Goal: Information Seeking & Learning: Learn about a topic

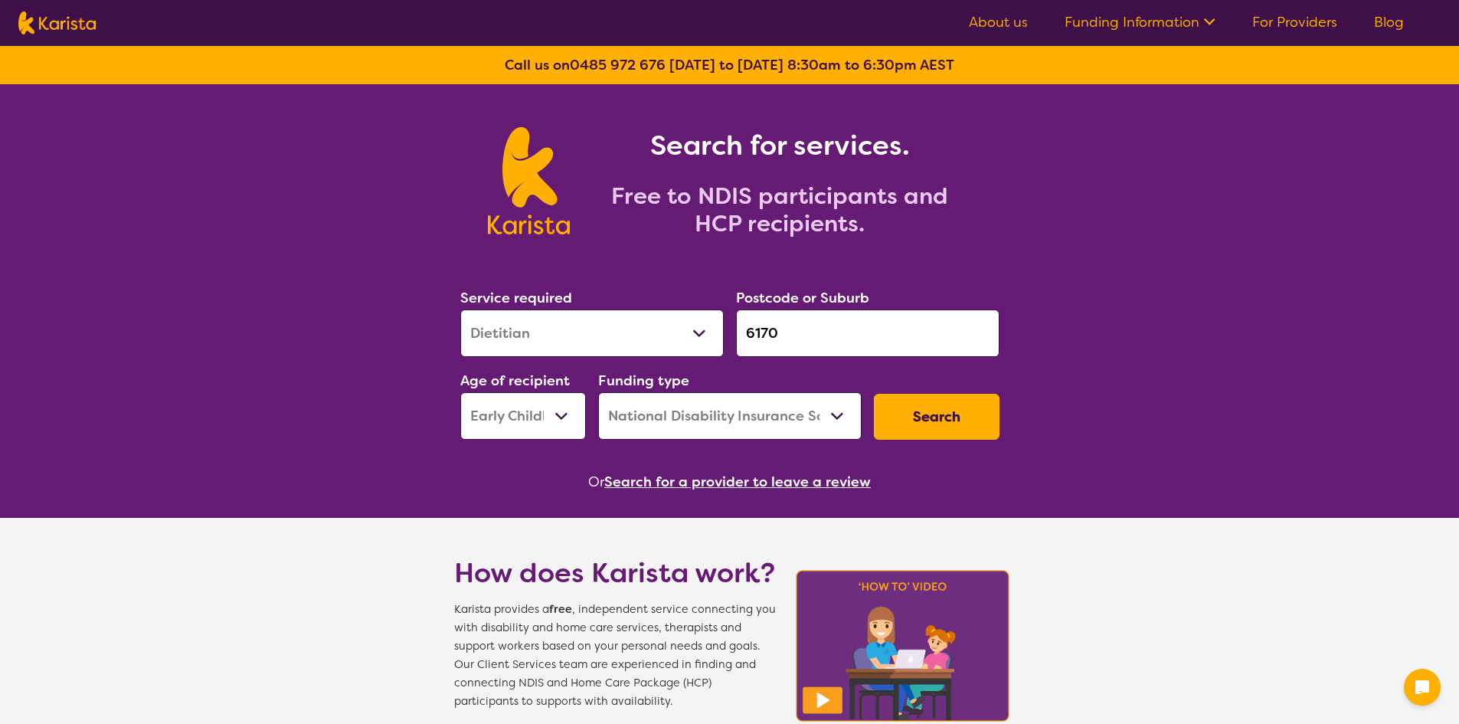
select select "Dietitian"
select select "EC"
select select "NDIS"
click at [543, 360] on div "Service required Allied Health Assistant Assessment ([MEDICAL_DATA] or [MEDICAL…" at bounding box center [592, 321] width 276 height 83
click at [534, 327] on select "Allied Health Assistant Assessment ([MEDICAL_DATA] or [MEDICAL_DATA]) Behaviour…" at bounding box center [591, 332] width 263 height 47
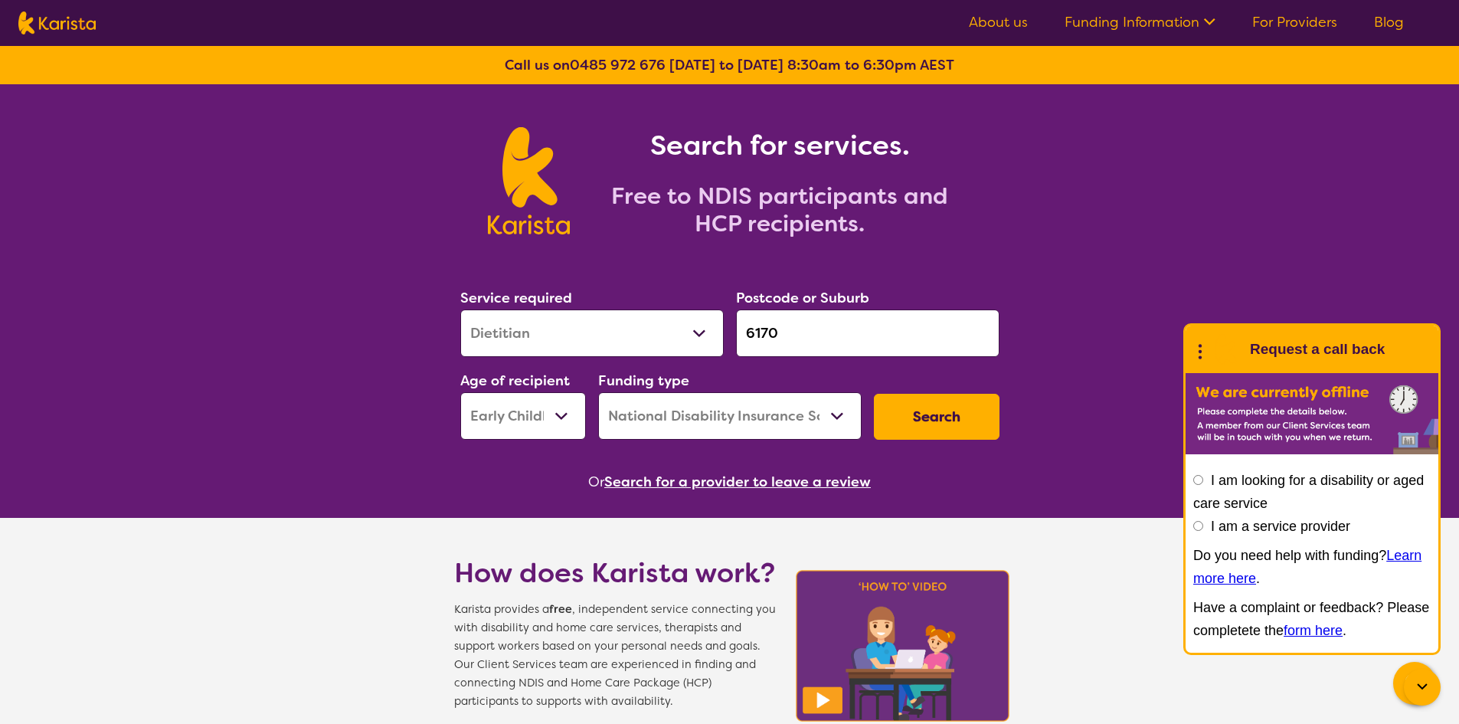
select select "NDIS Support Coordination"
click at [460, 309] on select "Allied Health Assistant Assessment ([MEDICAL_DATA] or [MEDICAL_DATA]) Behaviour…" at bounding box center [591, 332] width 263 height 47
drag, startPoint x: 801, startPoint y: 321, endPoint x: 662, endPoint y: 352, distance: 142.1
click at [662, 352] on div "Service required Allied Health Assistant Assessment ([MEDICAL_DATA] or [MEDICAL…" at bounding box center [729, 362] width 551 height 165
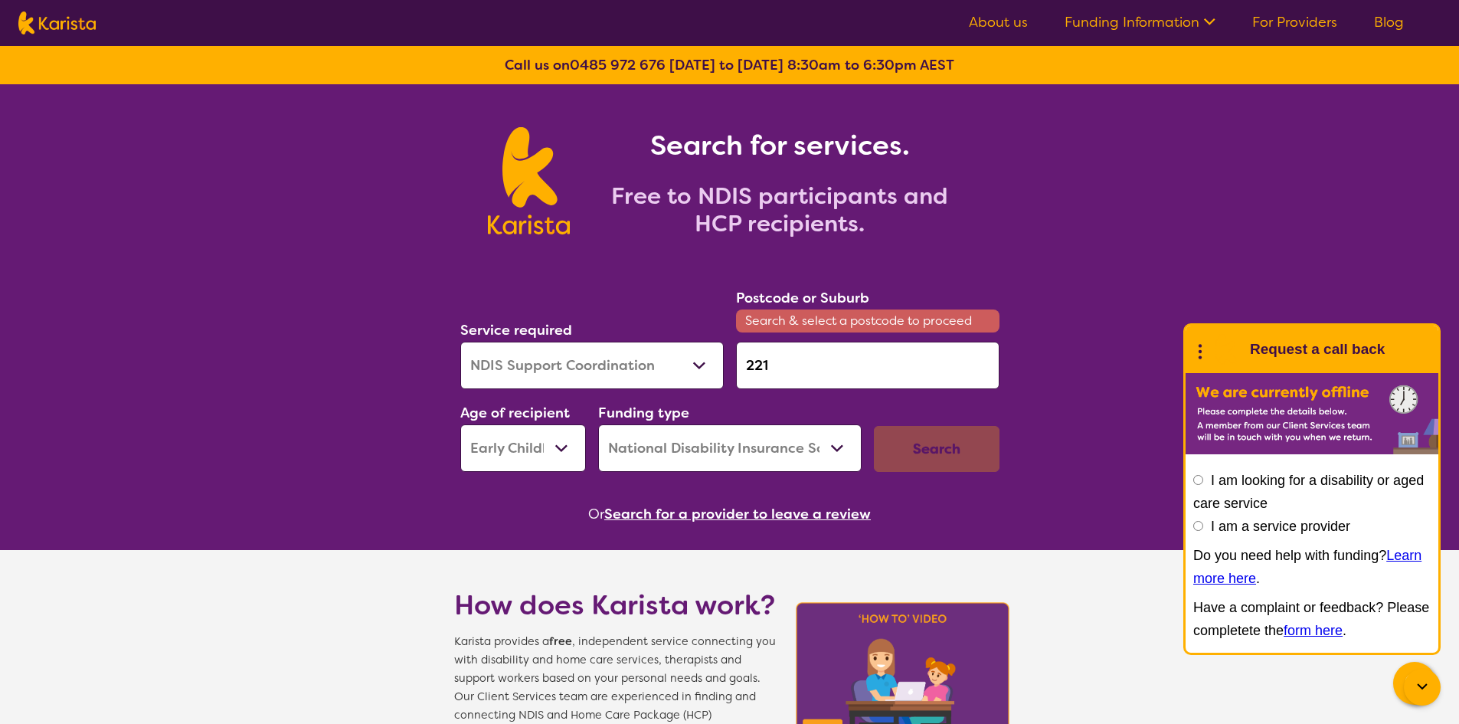
type input "2219"
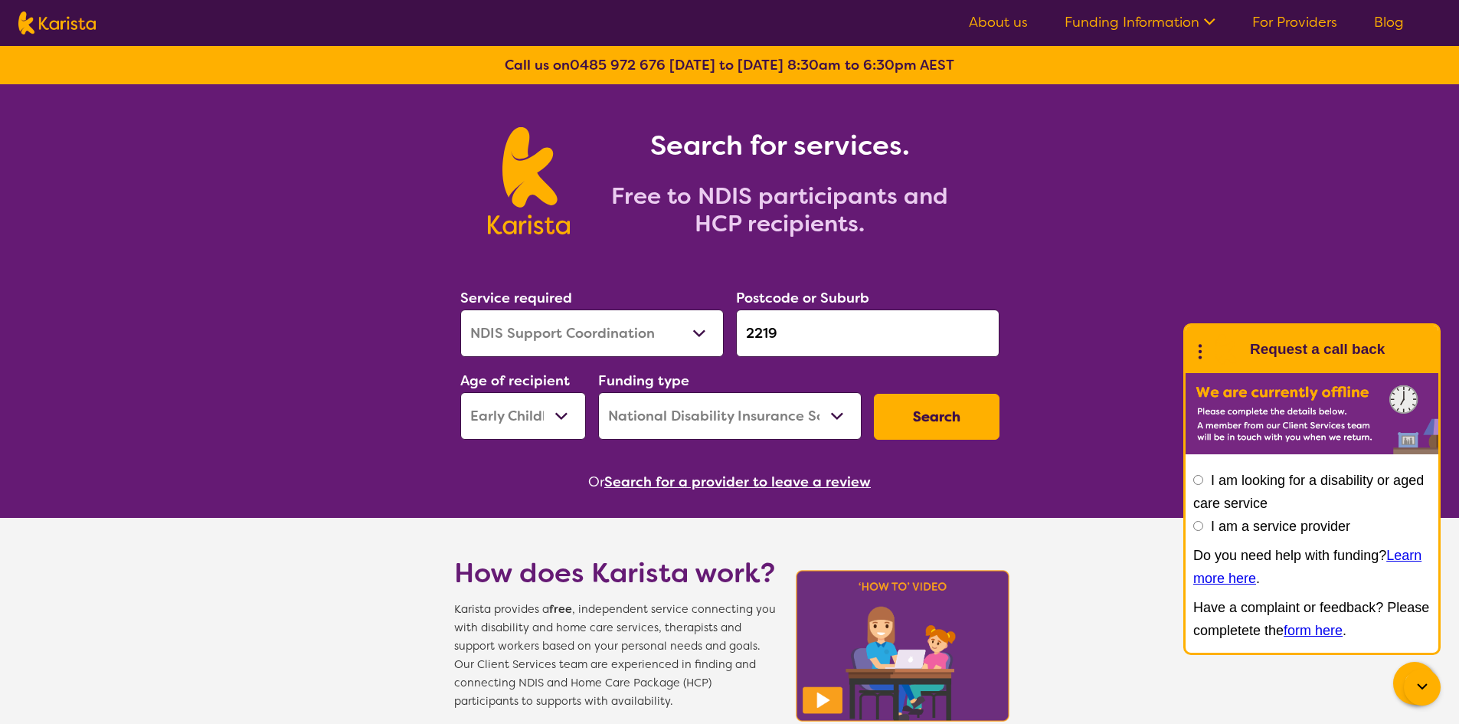
click button "Search" at bounding box center [937, 417] width 126 height 46
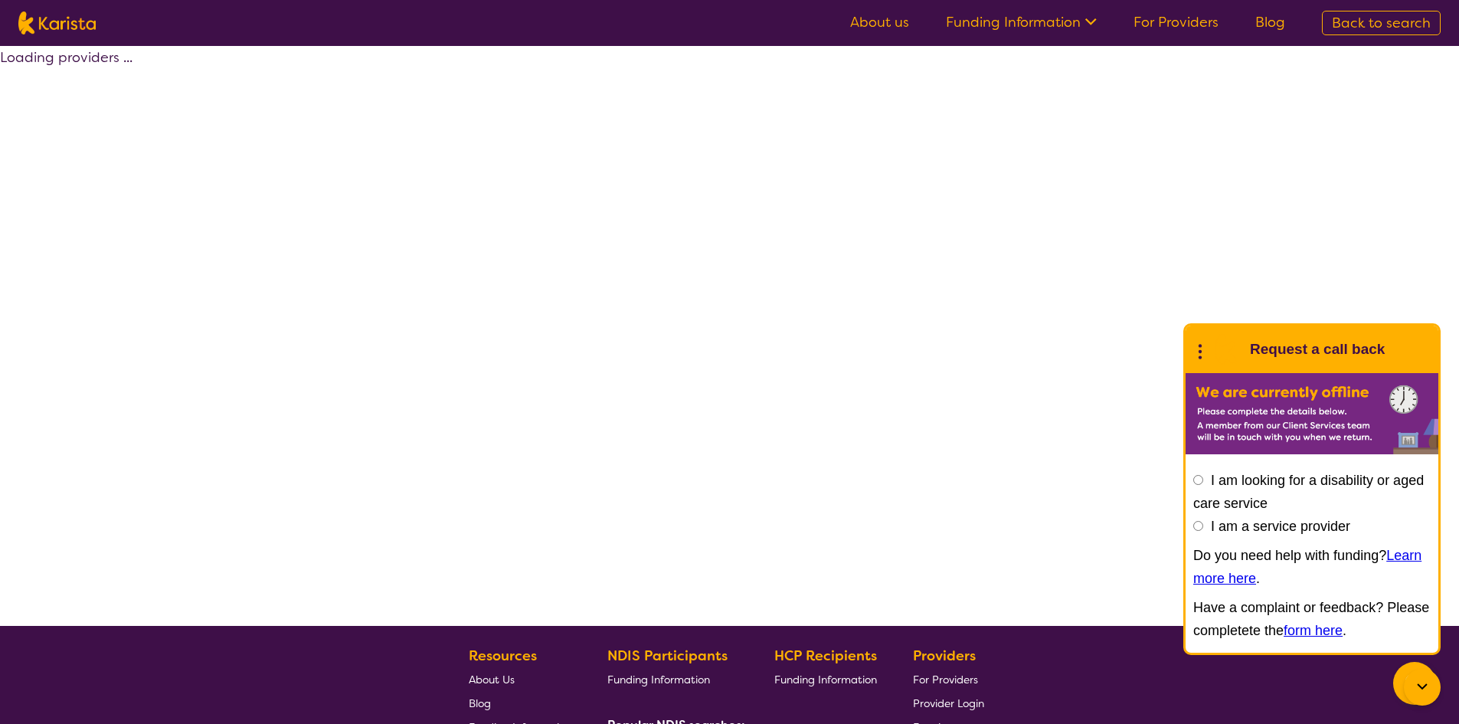
select select "NDIS"
select select "NDIS Support Coordination"
select select "EC"
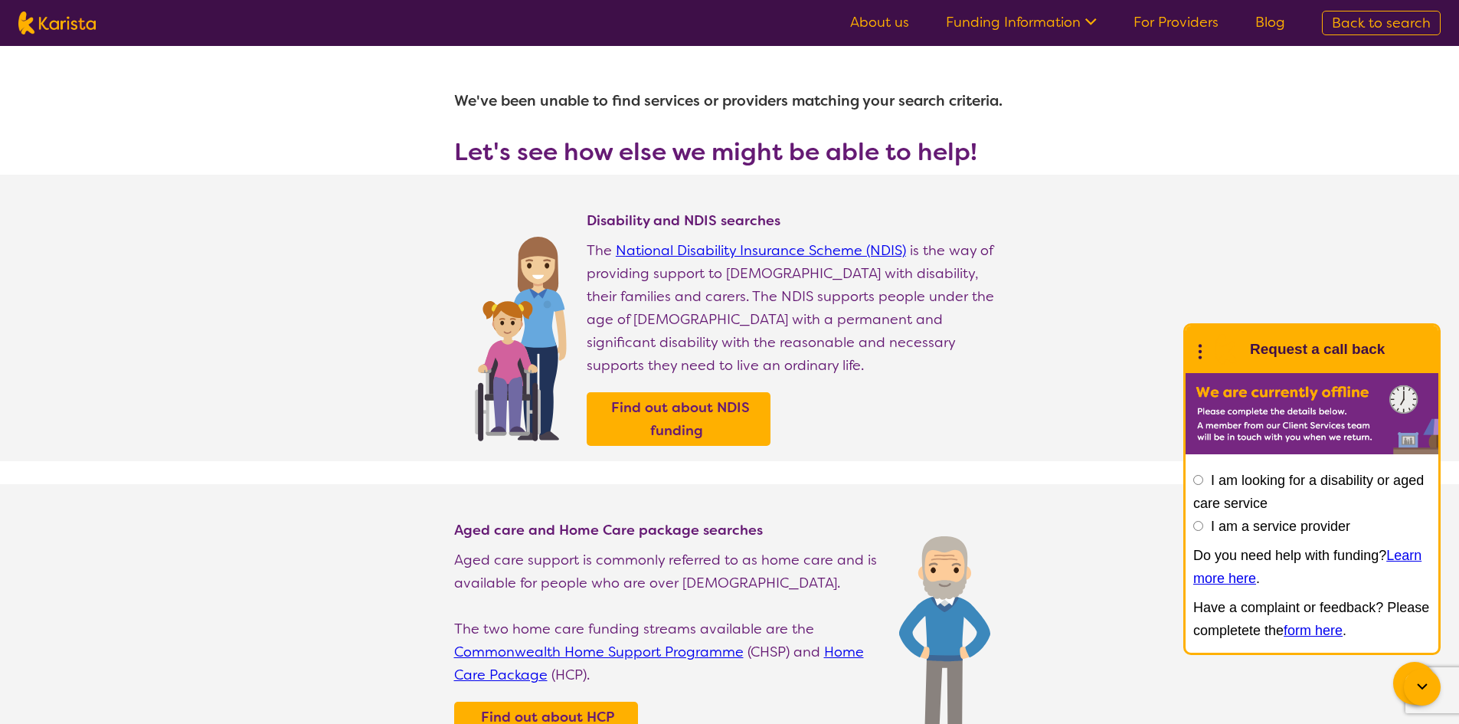
select select "NDIS Support Coordination"
select select "EC"
select select "NDIS"
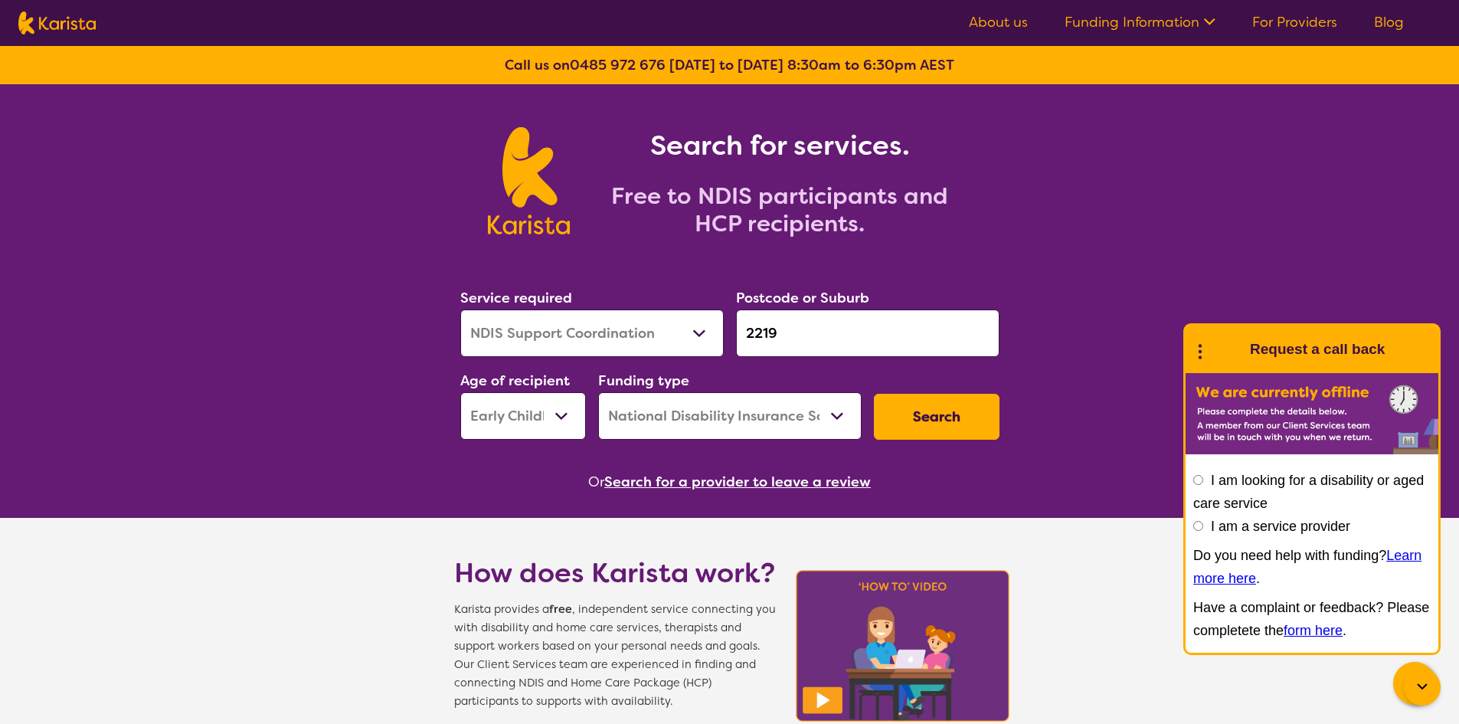
click at [539, 423] on select "Early Childhood - 0 to 9 Child - 10 to 11 Adolescent - 12 to 17 Adult - 18 to 6…" at bounding box center [523, 415] width 126 height 47
click at [571, 420] on select "Early Childhood - 0 to 9 Child - 10 to 11 Adolescent - 12 to 17 Adult - 18 to 6…" at bounding box center [523, 415] width 126 height 47
select select "AS"
click at [460, 392] on select "Early Childhood - 0 to 9 Child - 10 to 11 Adolescent - 12 to 17 Adult - 18 to 6…" at bounding box center [523, 415] width 126 height 47
click at [891, 417] on button "Search" at bounding box center [937, 417] width 126 height 46
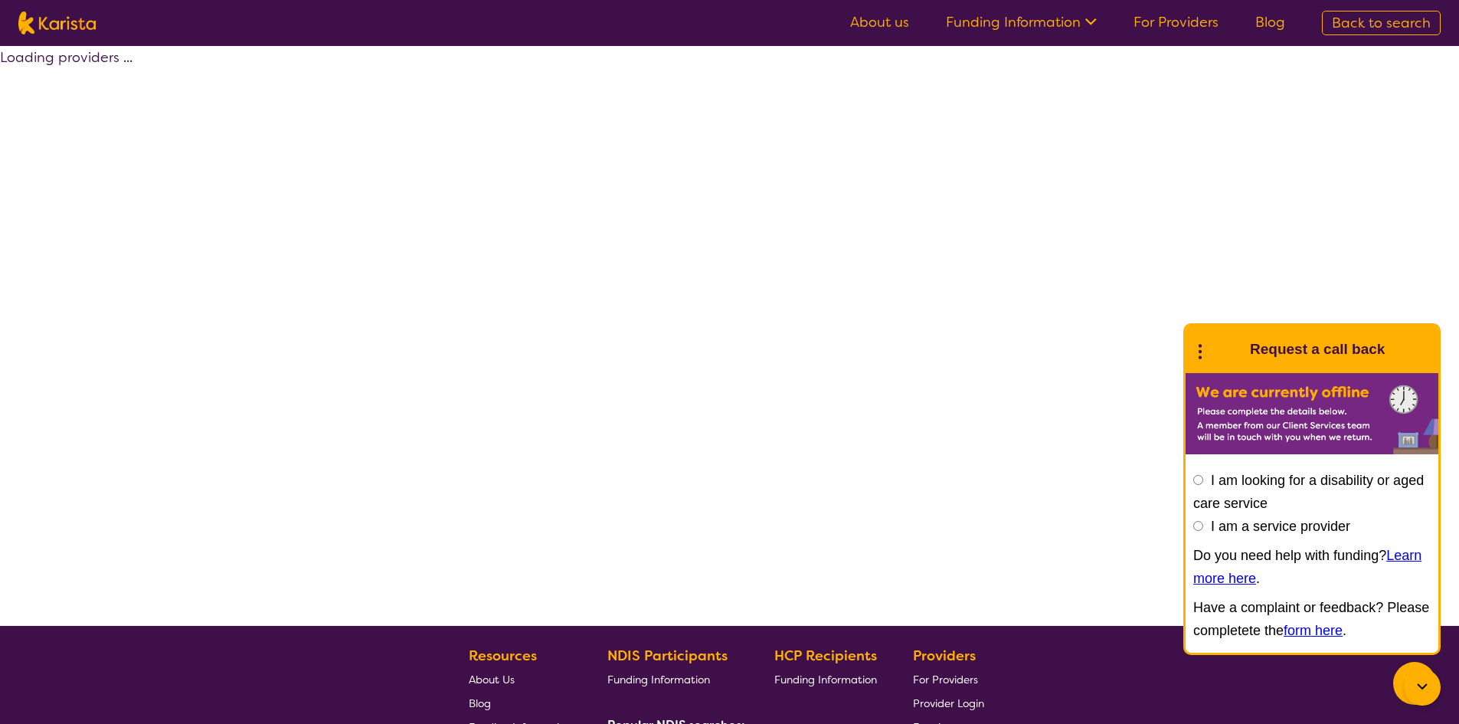
select select "by_score"
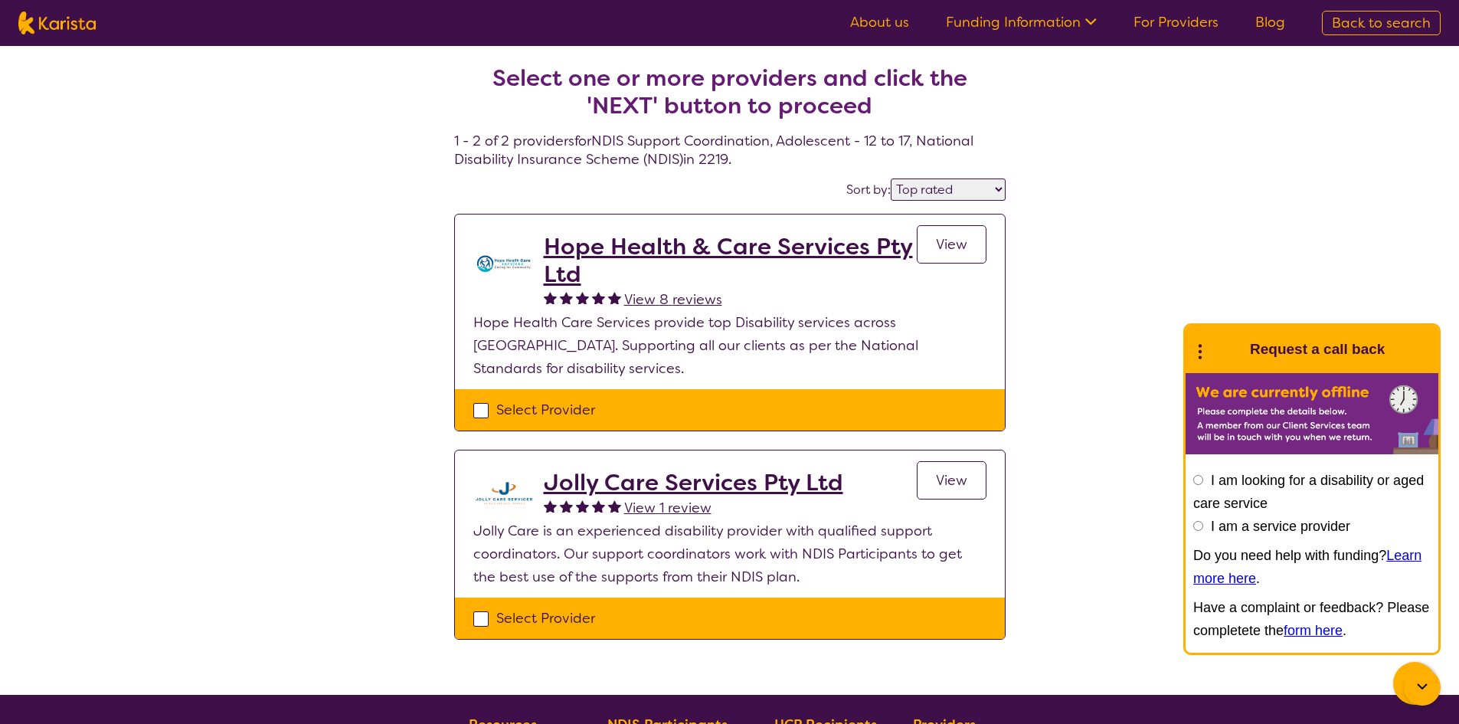
click at [656, 238] on h2 "Hope Health & Care Services Pty Ltd" at bounding box center [730, 260] width 373 height 55
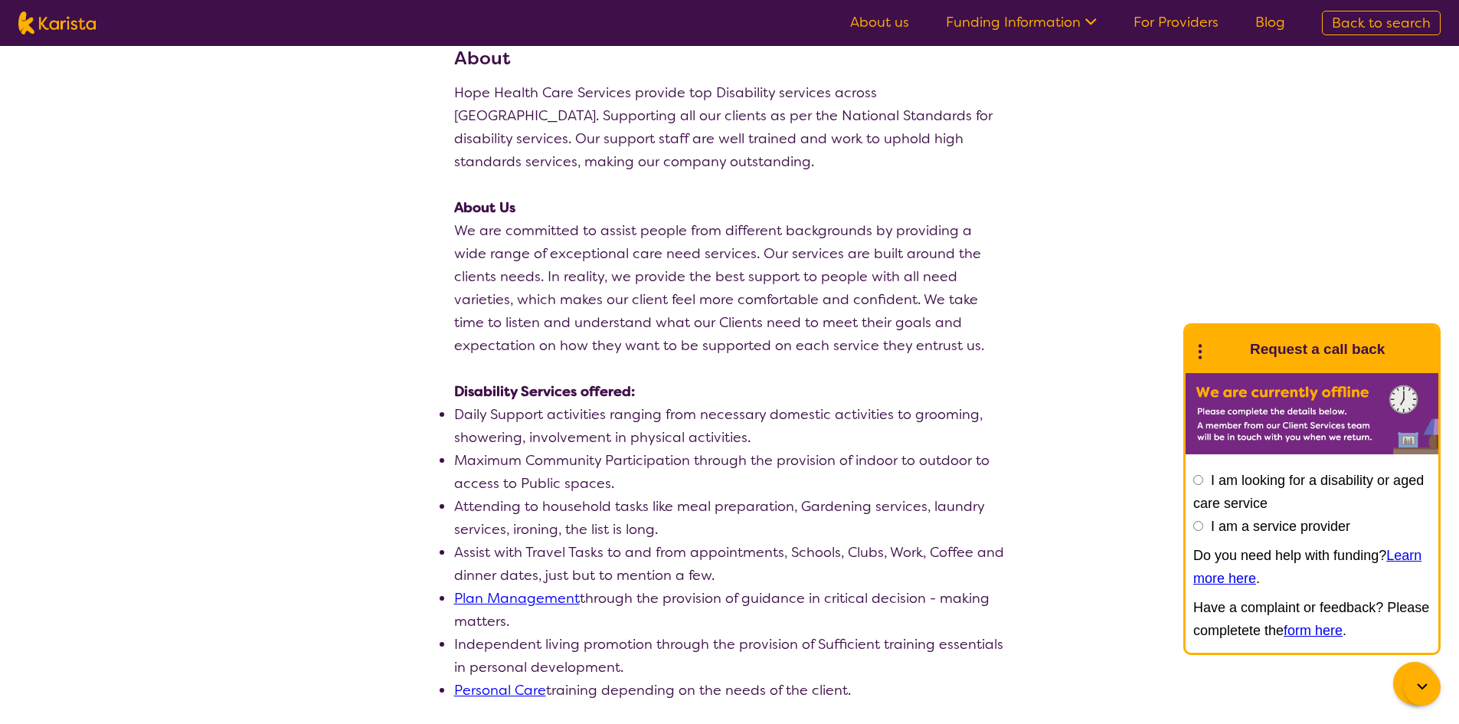
scroll to position [230, 0]
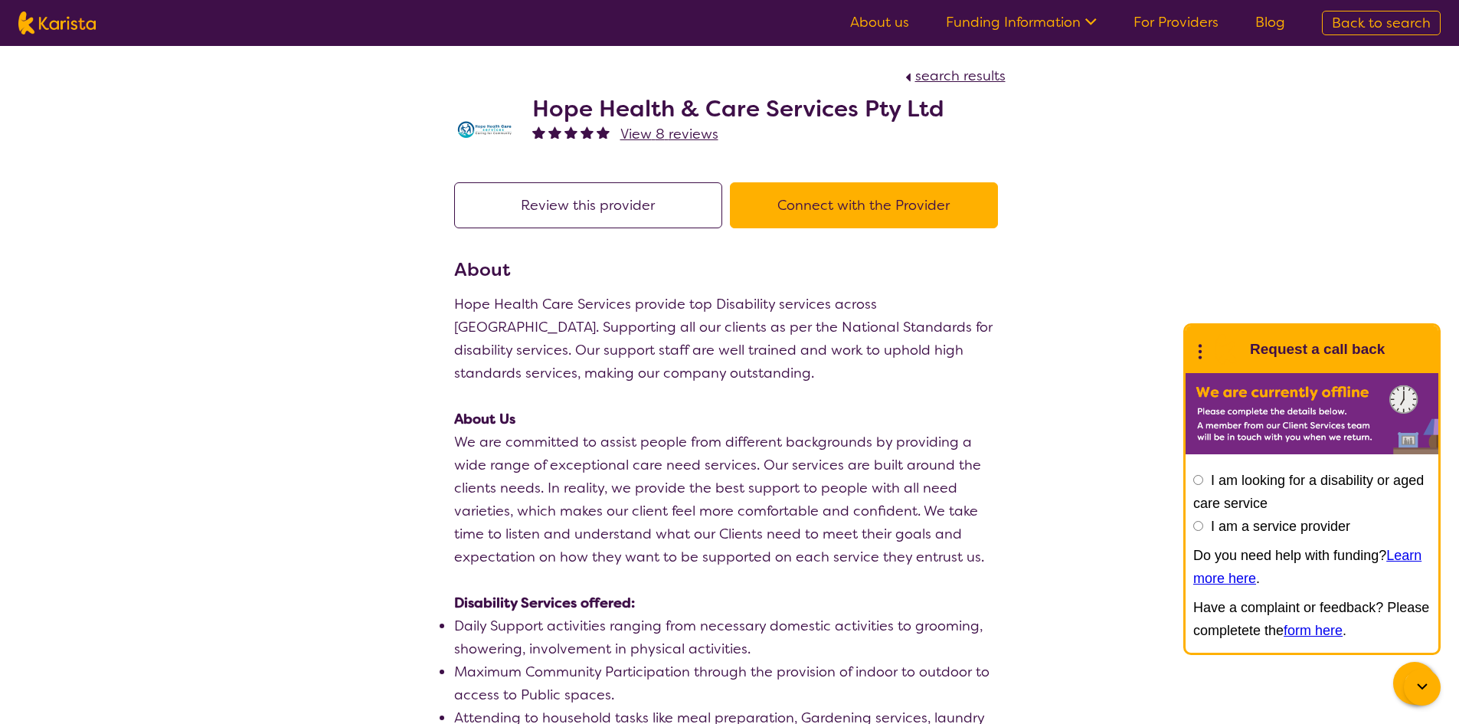
select select "by_score"
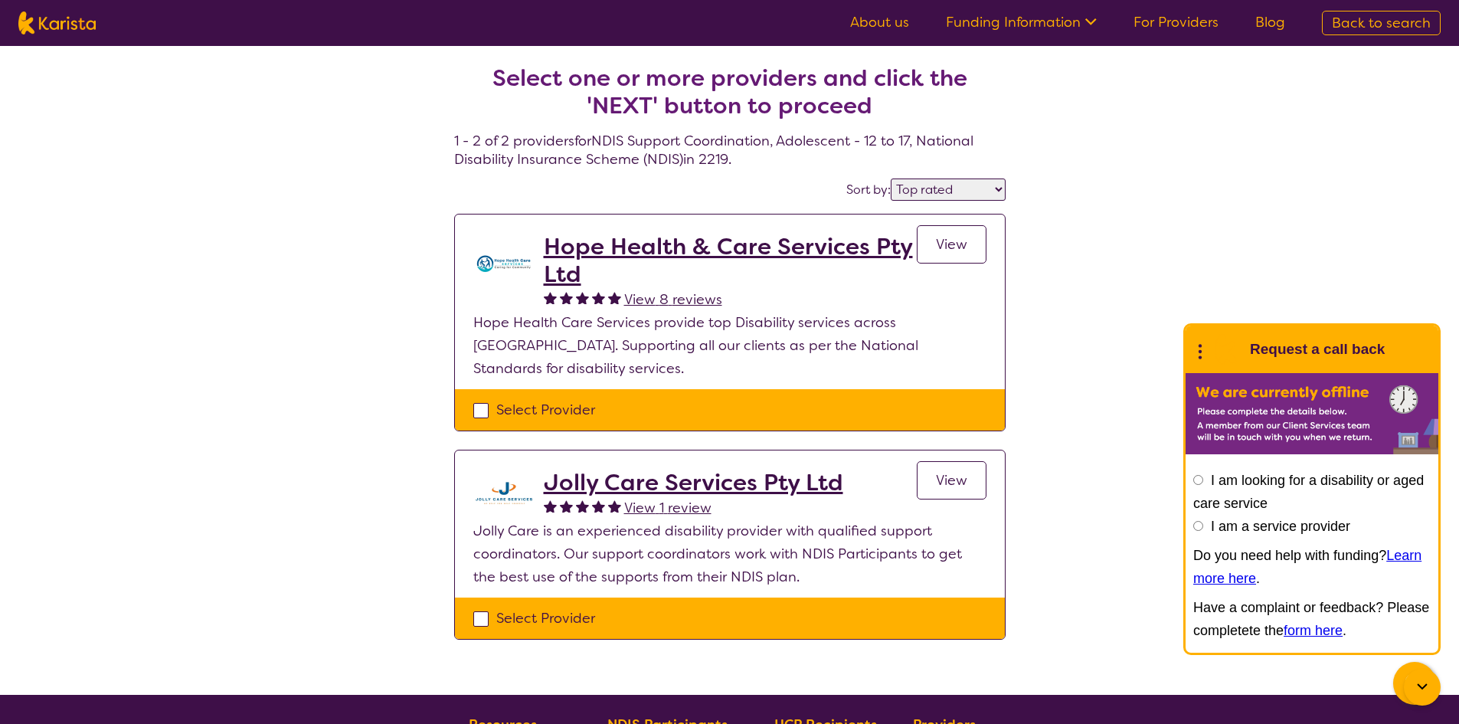
click at [675, 469] on h2 "Jolly Care Services Pty Ltd" at bounding box center [693, 483] width 299 height 28
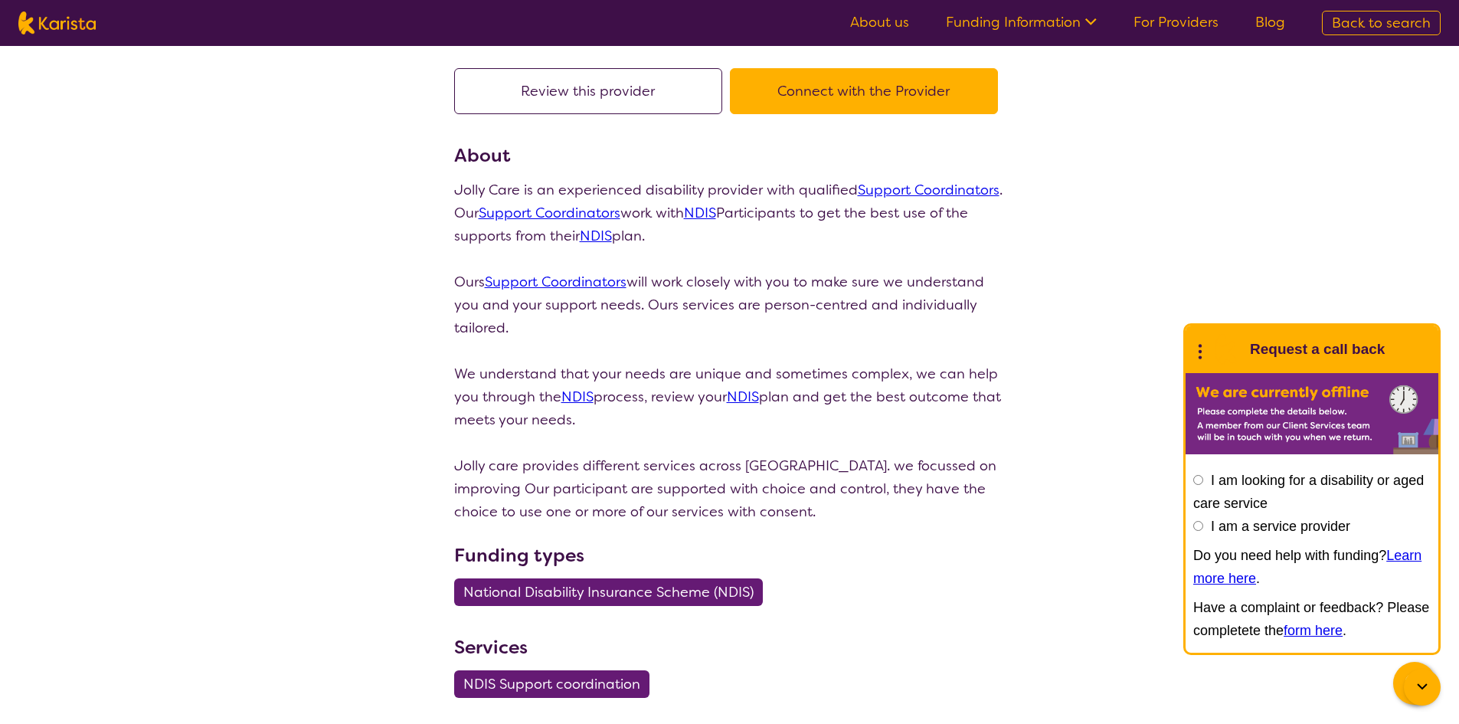
scroll to position [77, 0]
